Goal: Find specific page/section: Find specific page/section

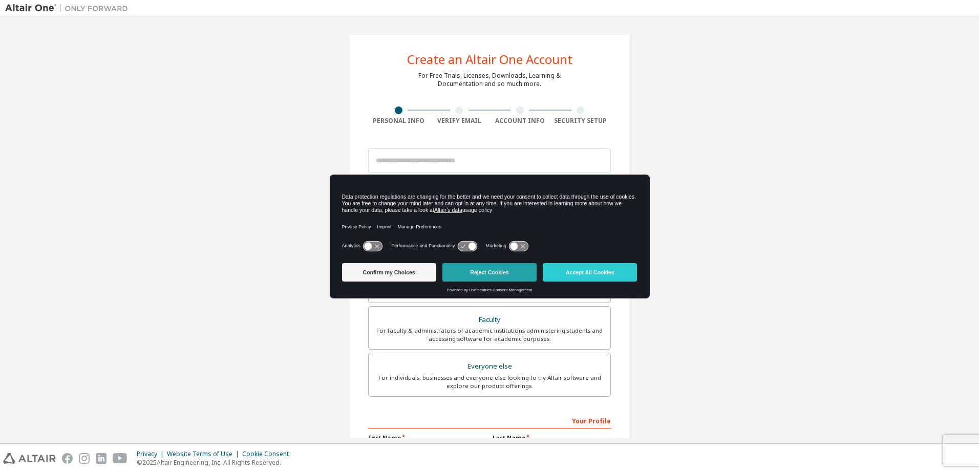
click at [491, 274] on button "Reject Cookies" at bounding box center [489, 272] width 94 height 18
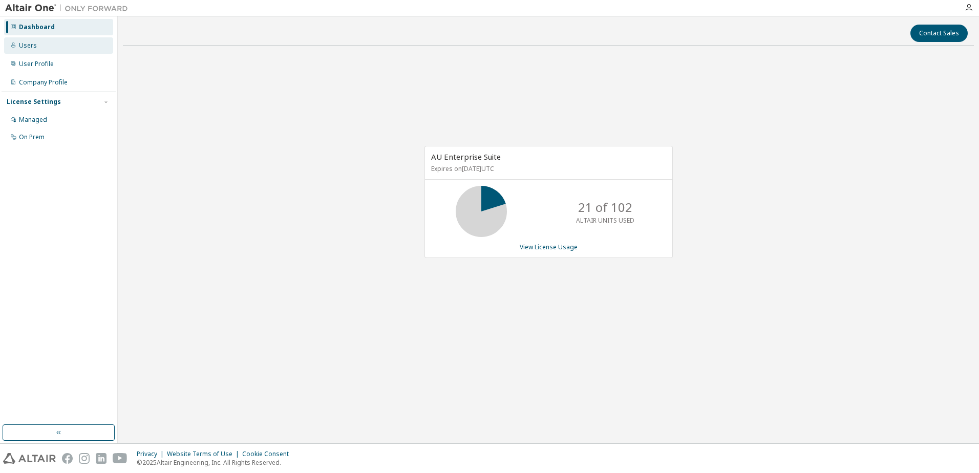
click at [28, 45] on div "Users" at bounding box center [28, 45] width 18 height 8
